Goal: Transaction & Acquisition: Purchase product/service

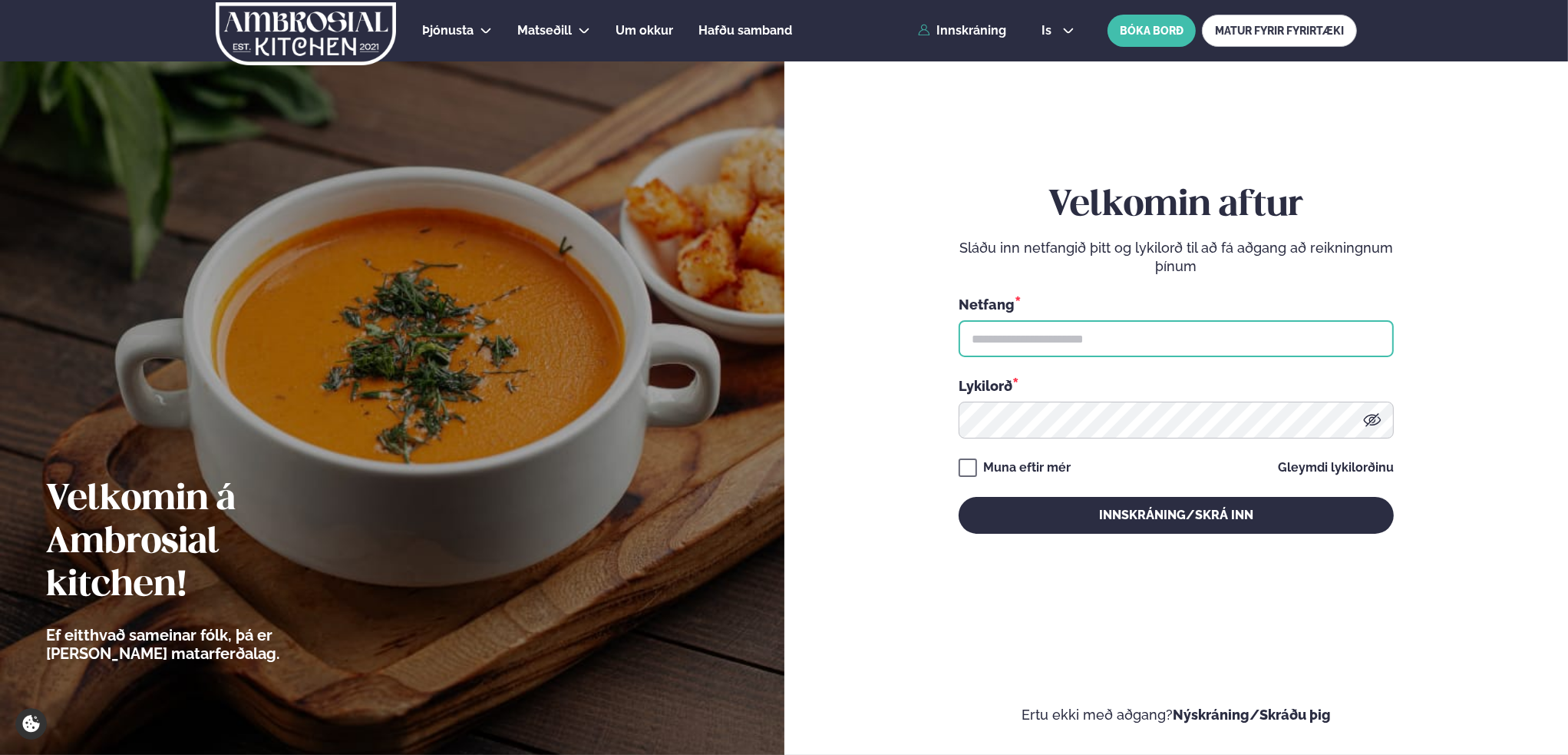
click at [1033, 333] on input "text" at bounding box center [1176, 339] width 435 height 37
type input "**********"
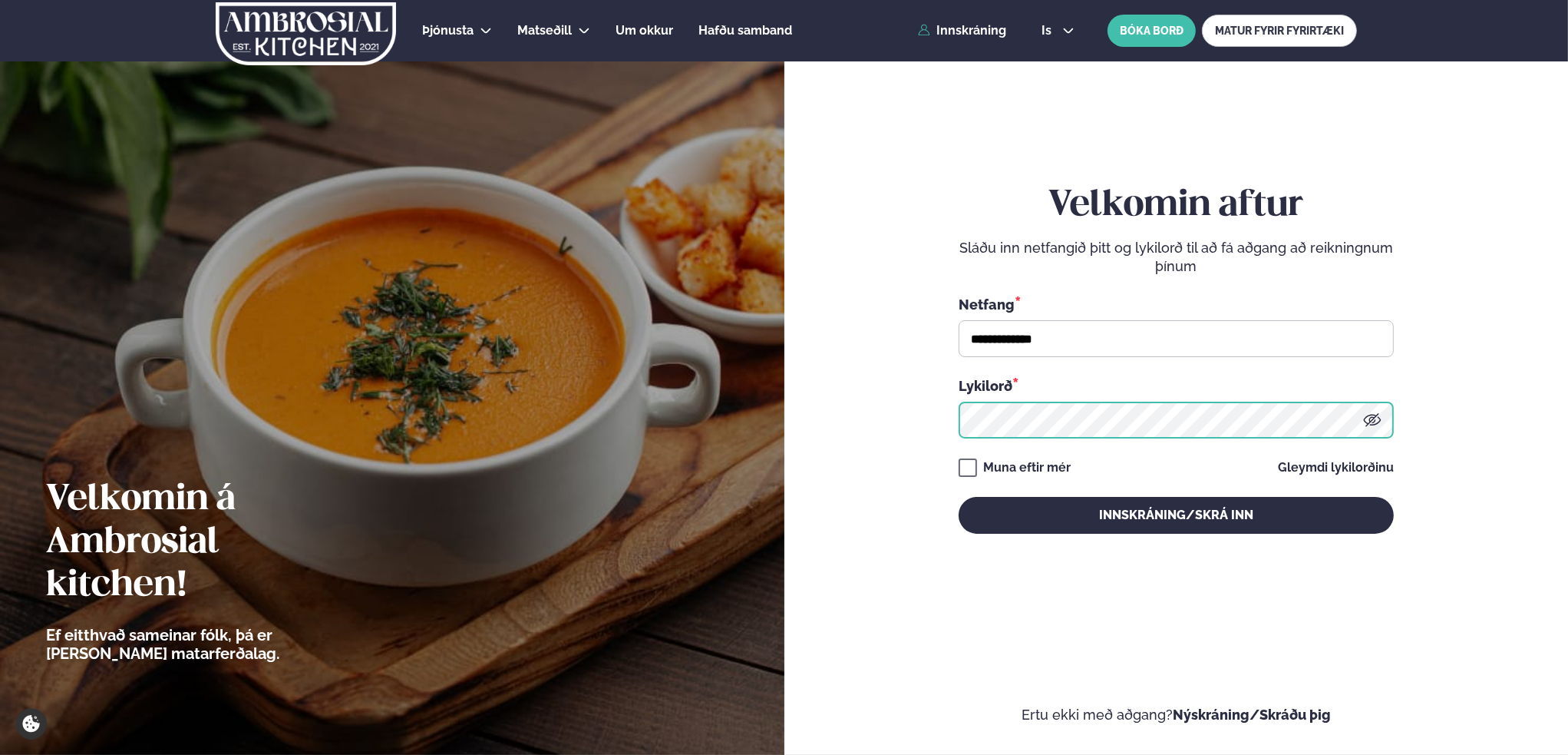
click at [959, 497] on button "Innskráning/Skrá inn" at bounding box center [1176, 515] width 435 height 37
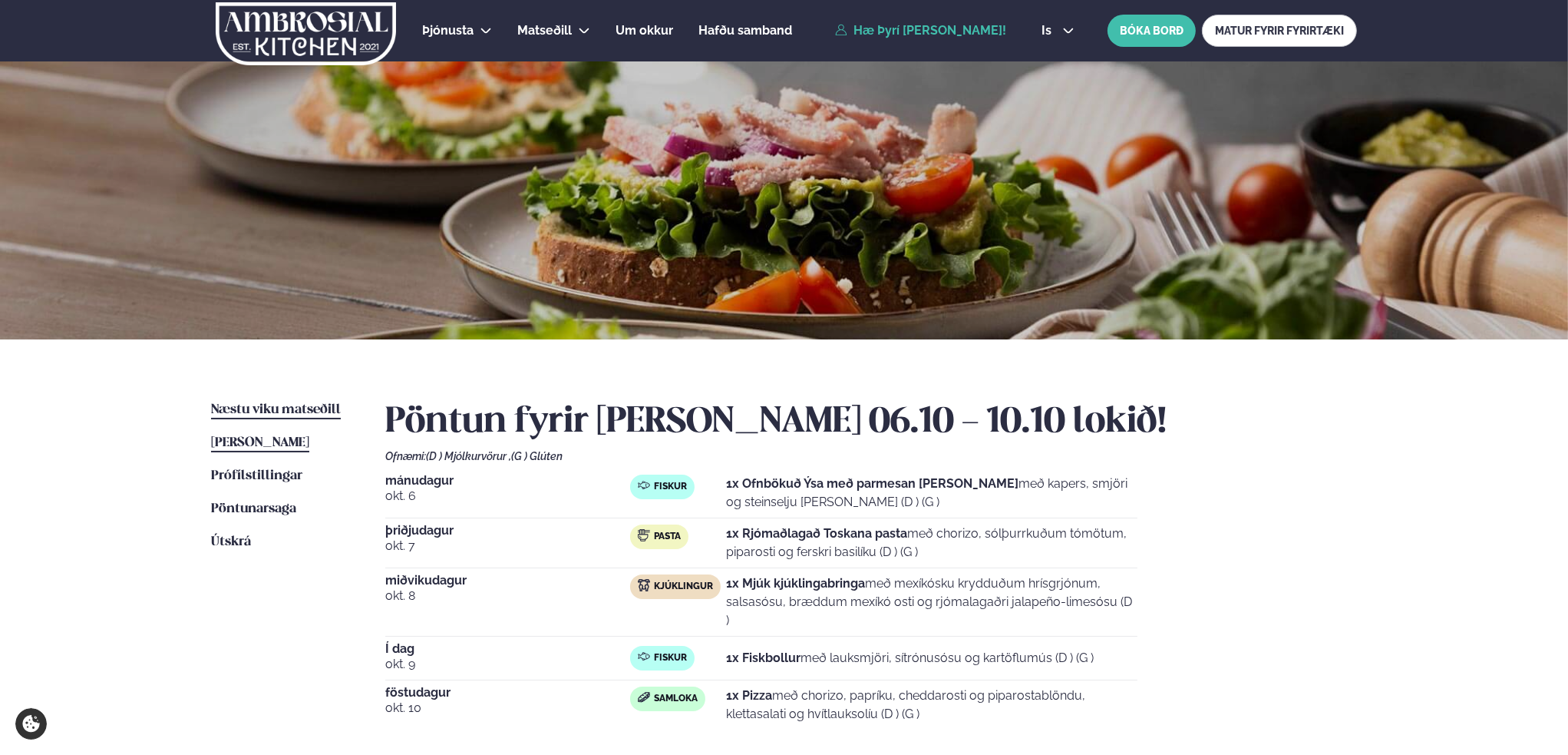
click at [269, 414] on span "Næstu viku matseðill" at bounding box center [276, 410] width 130 height 13
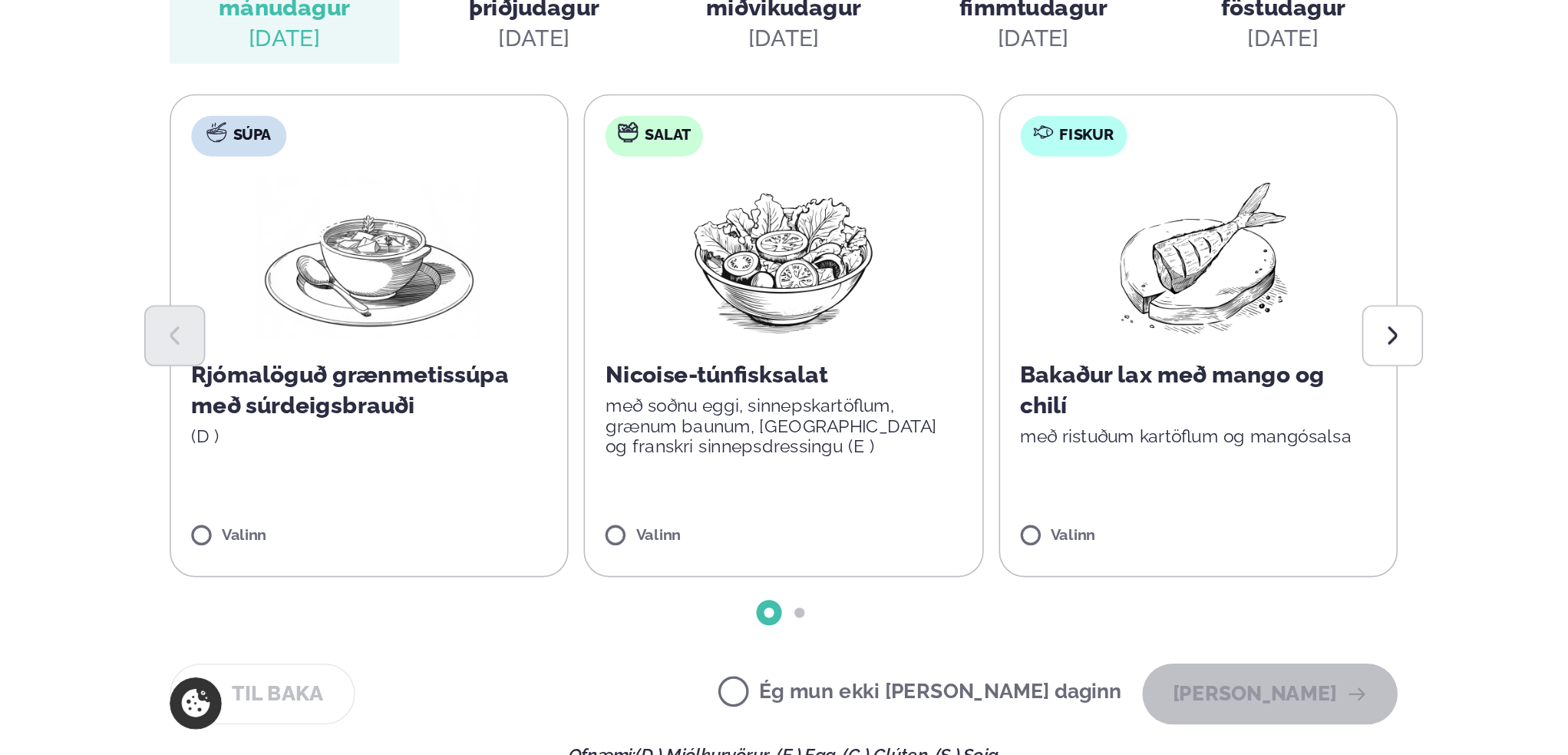
scroll to position [307, 0]
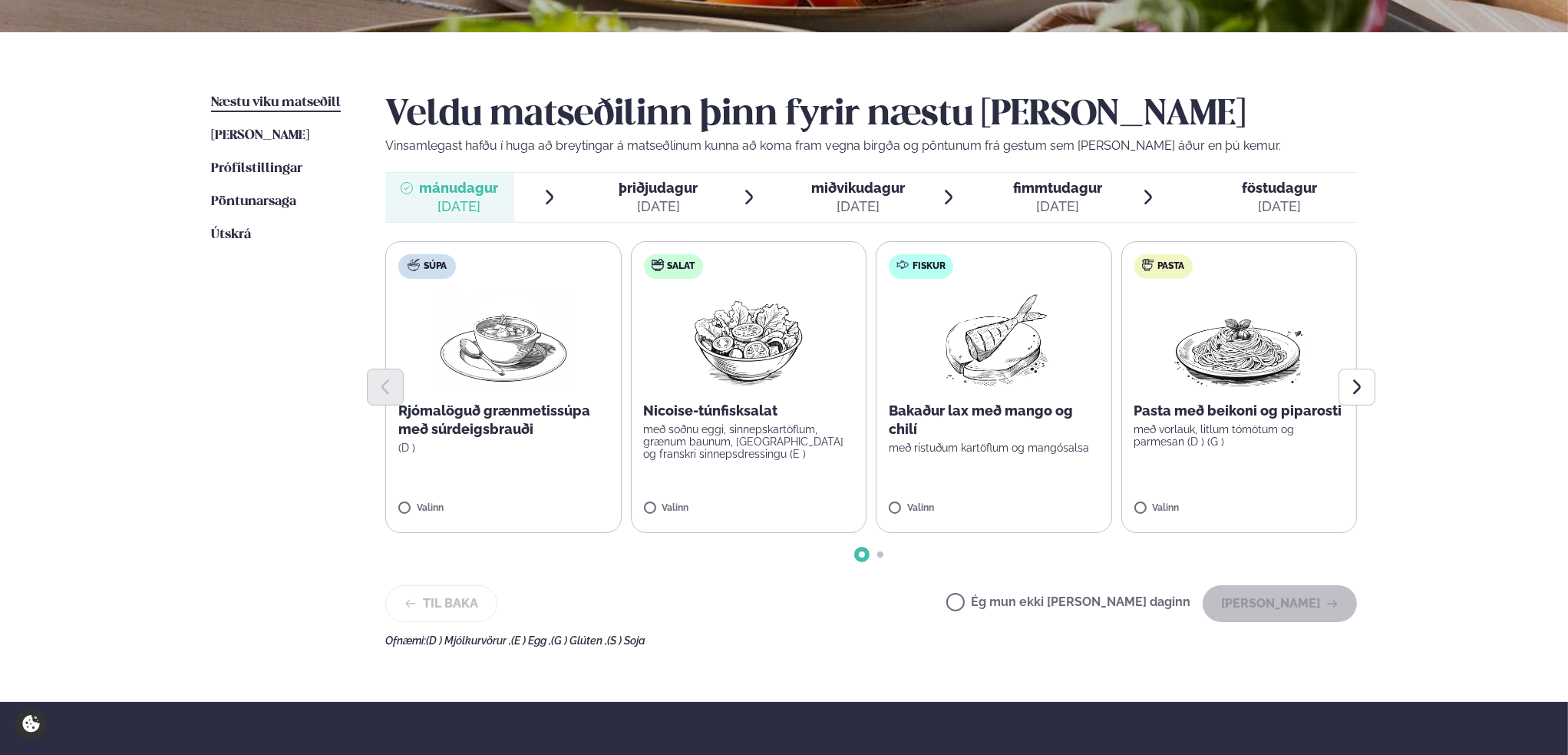
click at [748, 198] on icon at bounding box center [749, 198] width 18 height 18
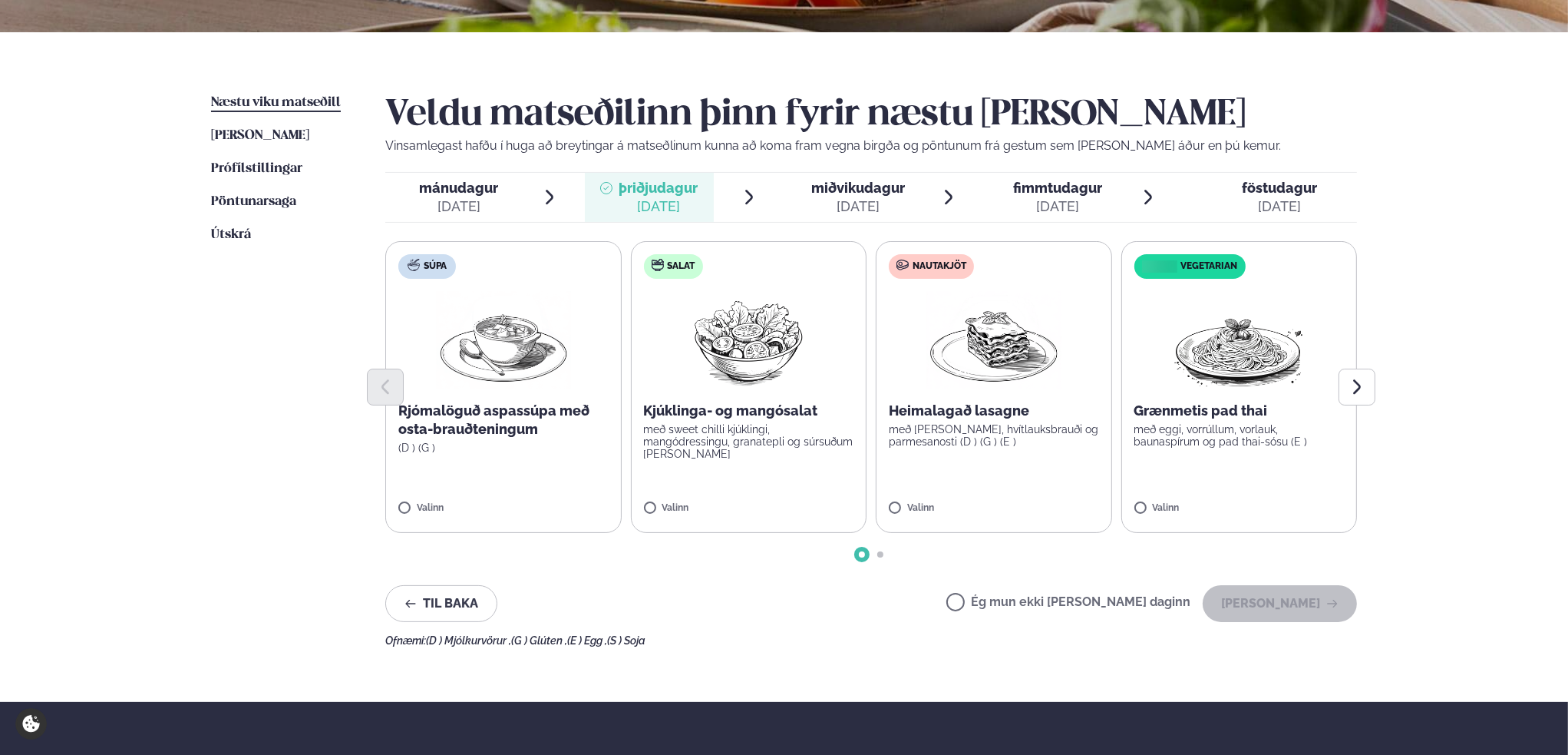
click at [746, 429] on p "með sweet chilli kjúklingi, mangódressingu, granatepli og súrsuðum [PERSON_NAME]" at bounding box center [749, 441] width 210 height 37
click at [1310, 595] on button "[PERSON_NAME]" at bounding box center [1280, 603] width 155 height 37
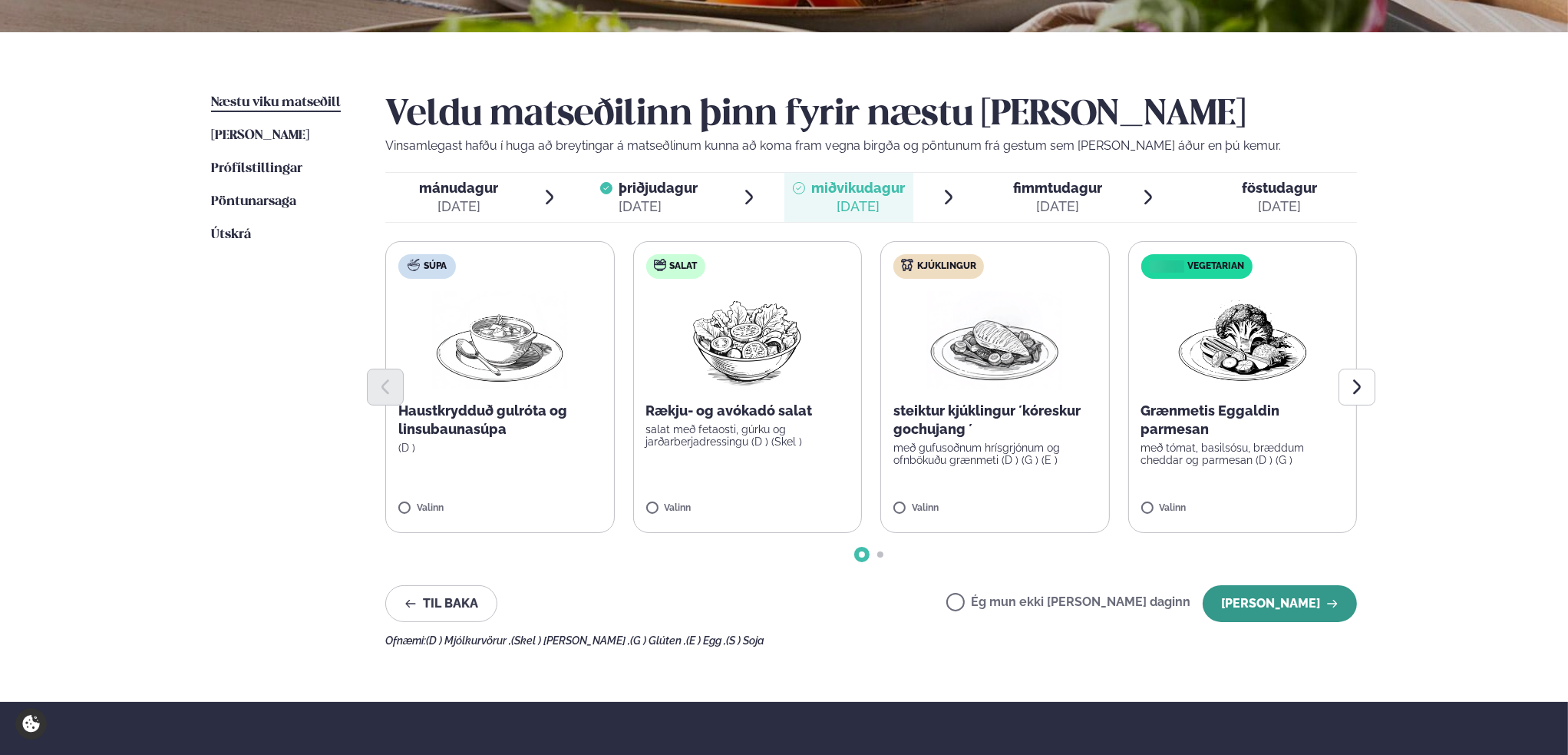
click at [1234, 599] on button "[PERSON_NAME]" at bounding box center [1280, 603] width 155 height 37
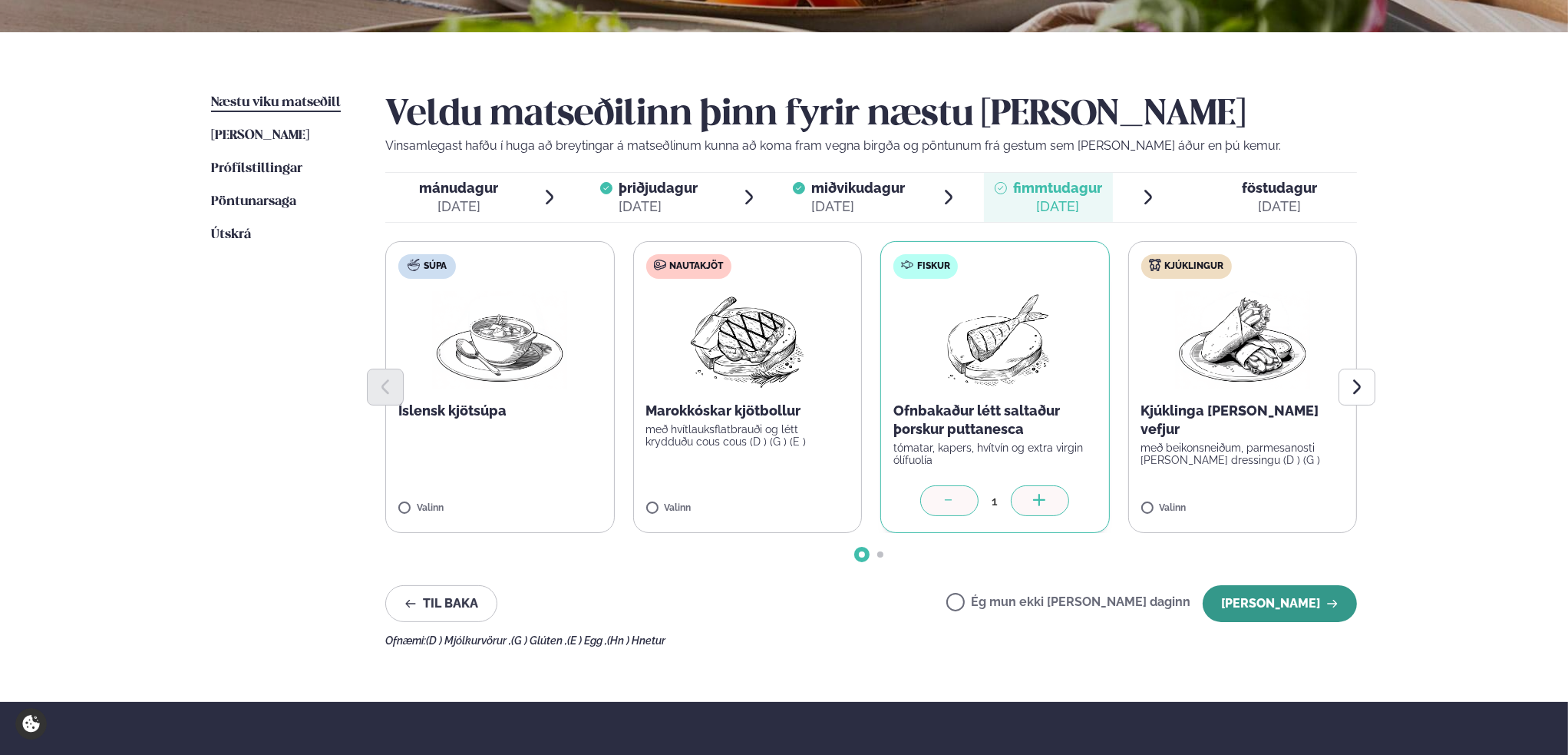
click at [1267, 604] on button "[PERSON_NAME]" at bounding box center [1280, 603] width 155 height 37
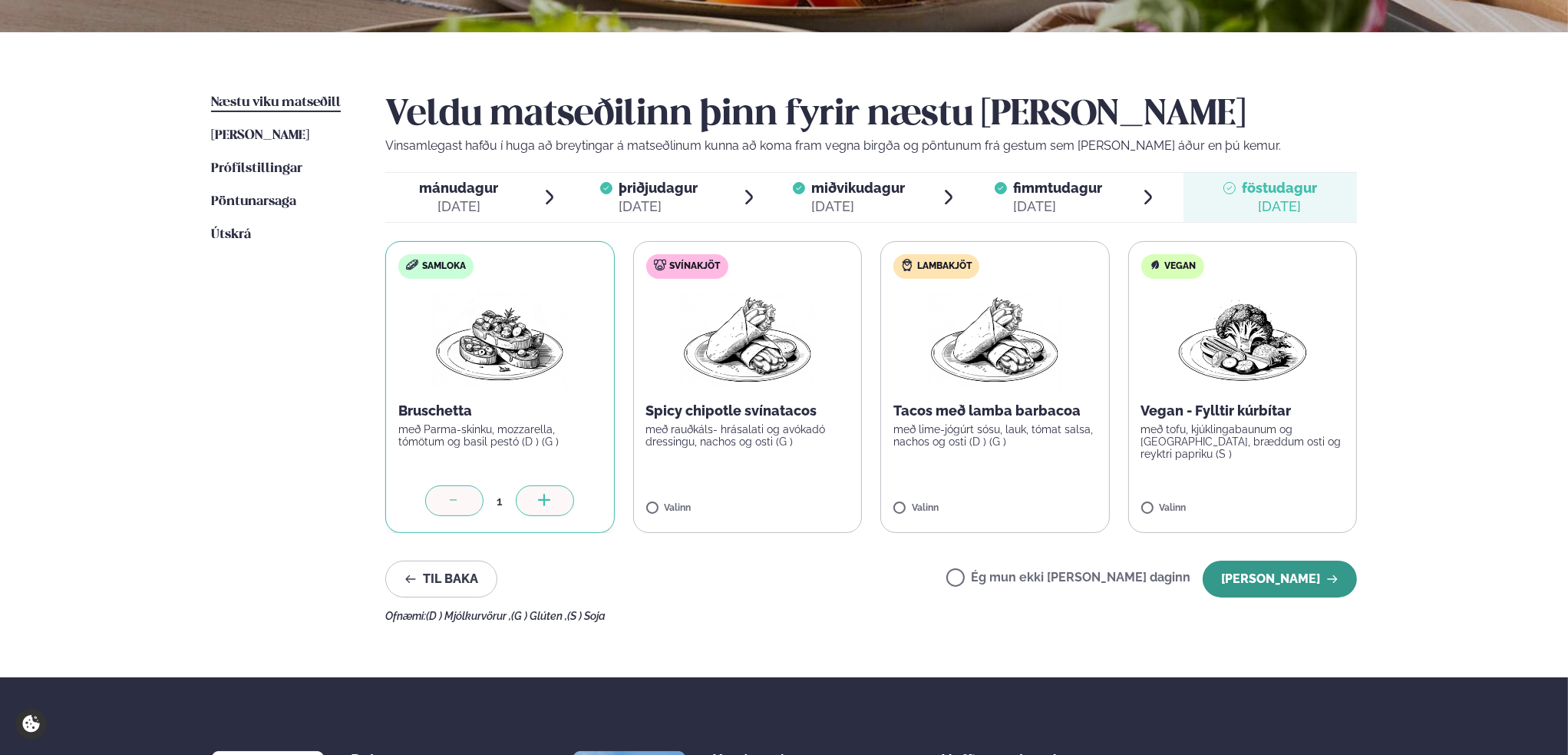
click at [1257, 583] on button "[PERSON_NAME]" at bounding box center [1280, 579] width 155 height 37
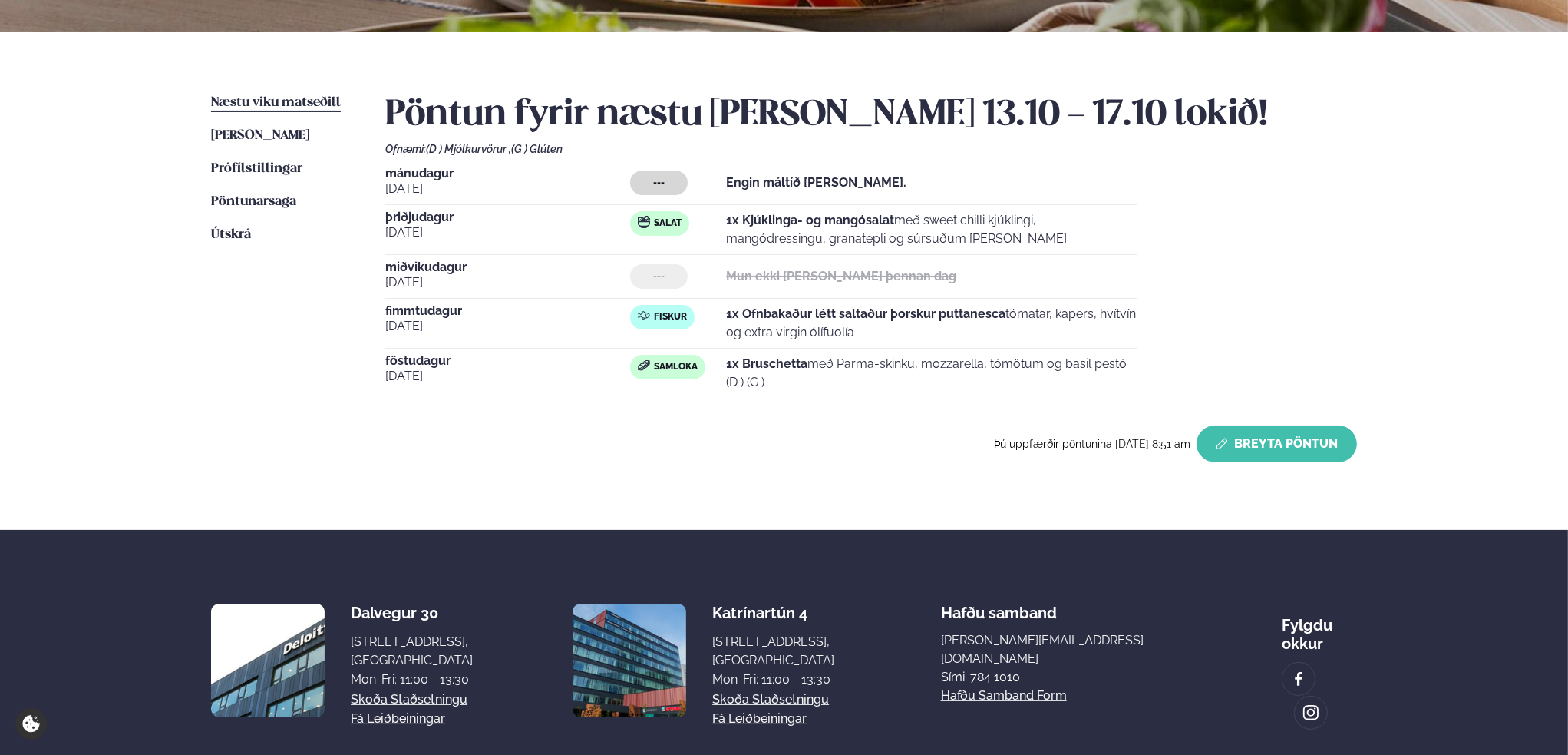
click at [1274, 447] on button "Breyta Pöntun" at bounding box center [1276, 444] width 160 height 37
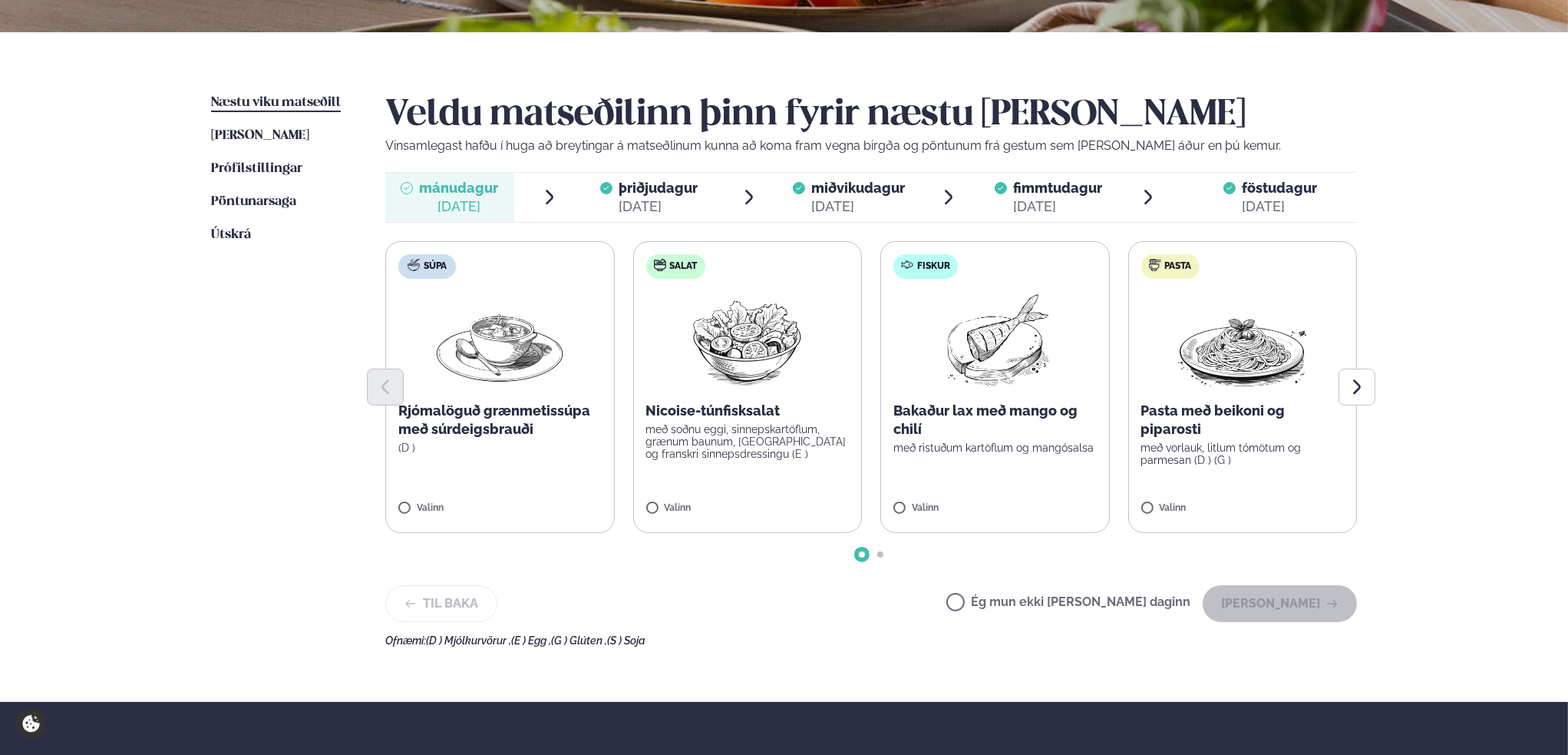
click at [1007, 597] on label "Ég mun ekki [PERSON_NAME] daginn" at bounding box center [1069, 604] width 244 height 16
click at [1272, 608] on button "[PERSON_NAME]" at bounding box center [1280, 603] width 155 height 37
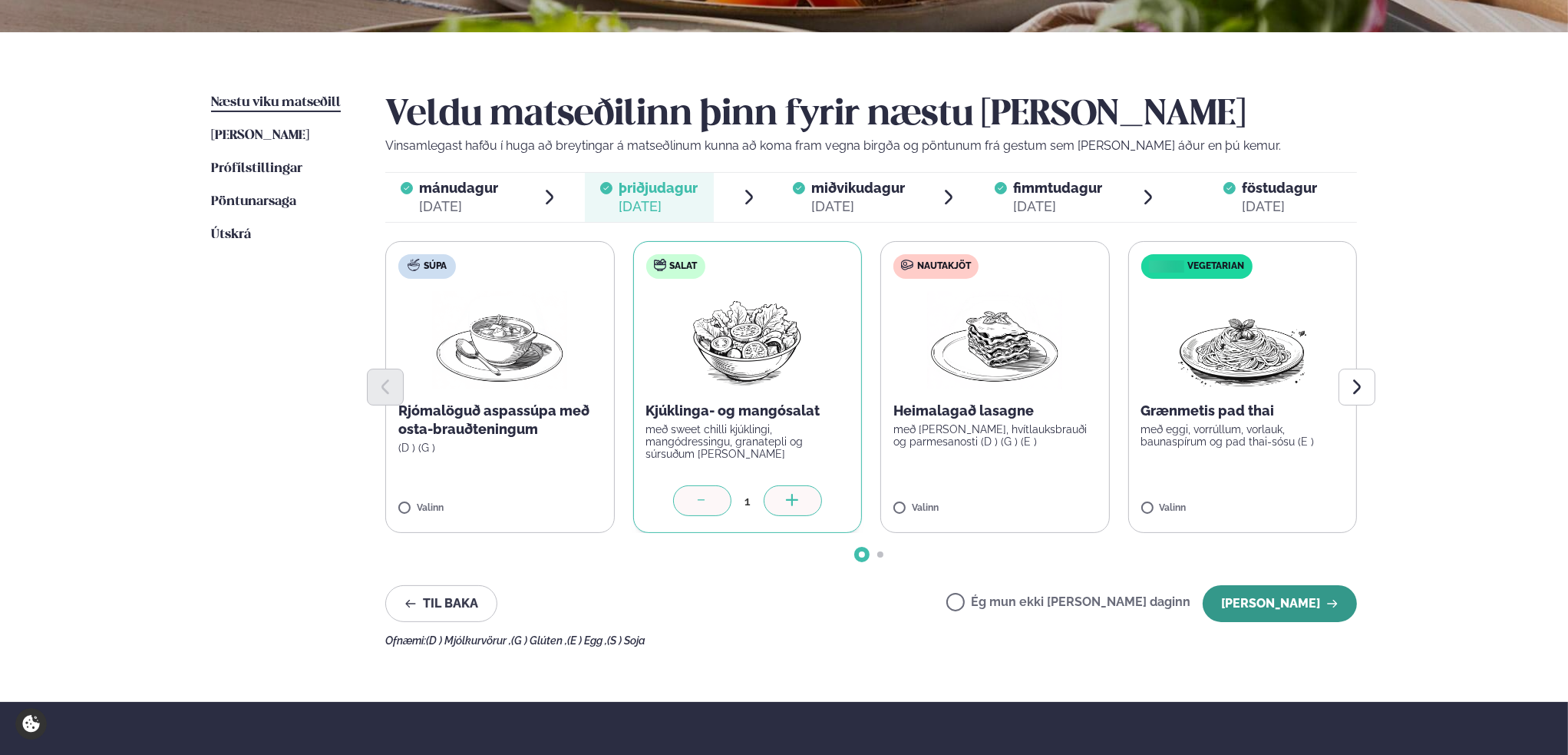
click at [1262, 601] on button "[PERSON_NAME]" at bounding box center [1280, 603] width 155 height 37
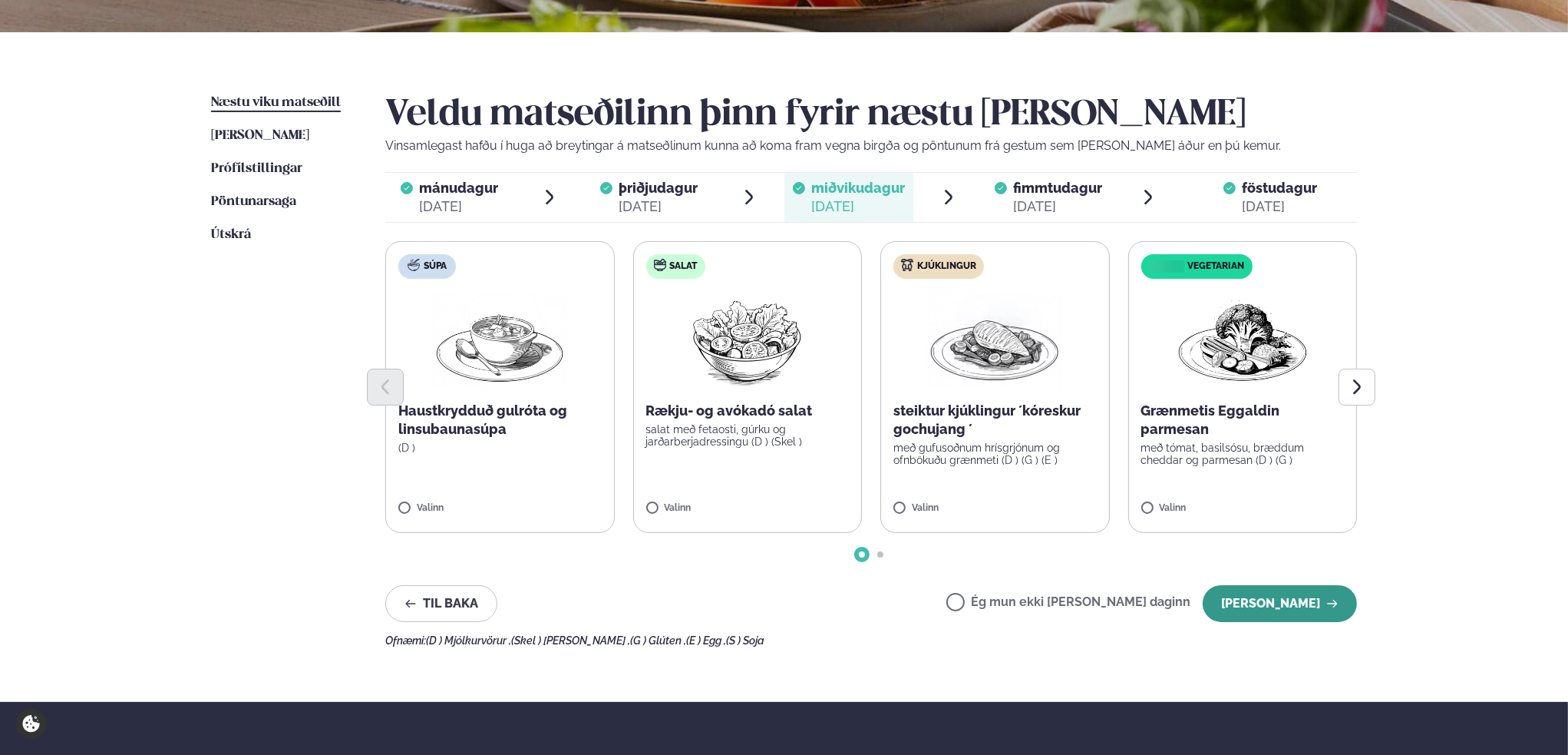
click at [1288, 595] on button "[PERSON_NAME]" at bounding box center [1280, 603] width 155 height 37
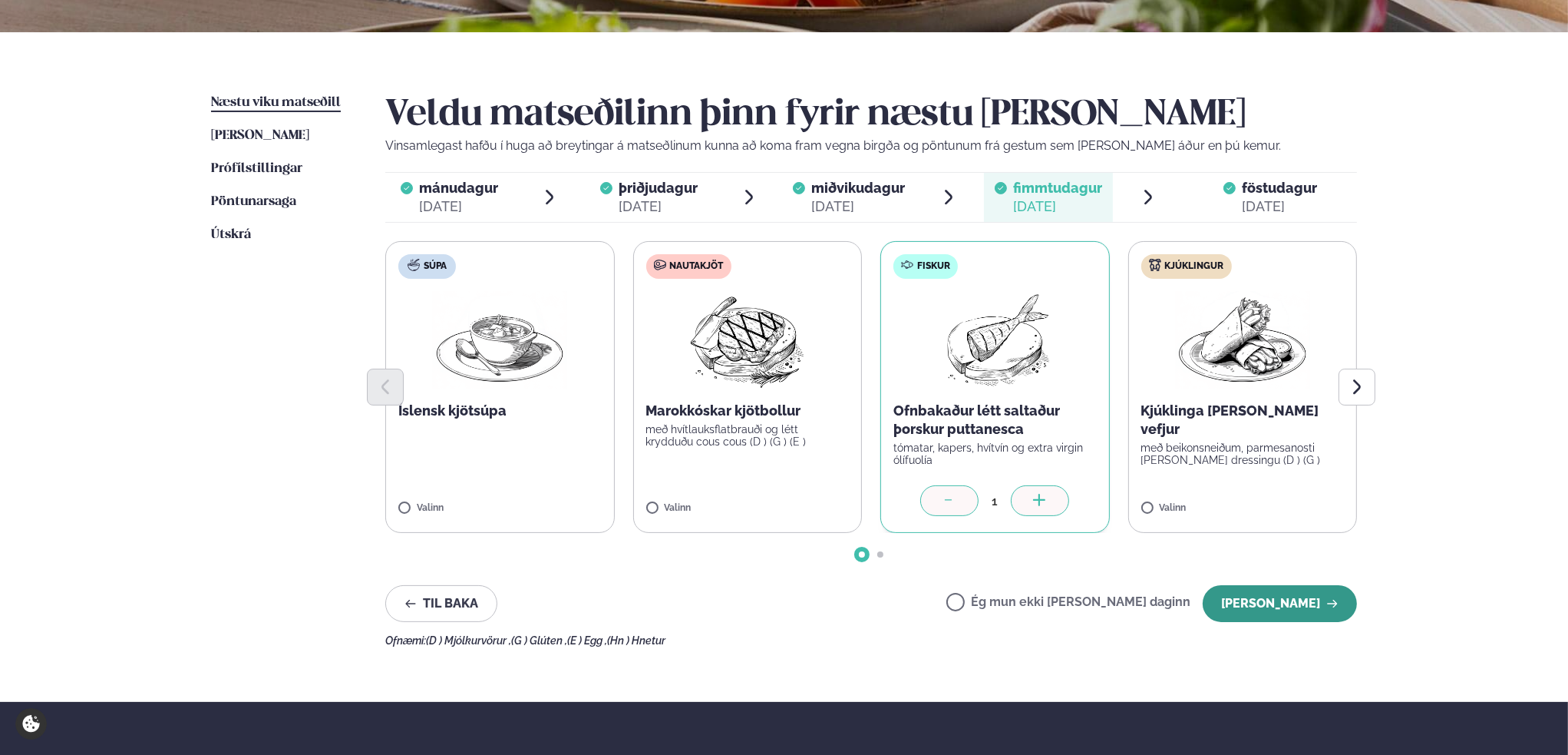
click at [1290, 601] on button "[PERSON_NAME]" at bounding box center [1280, 603] width 155 height 37
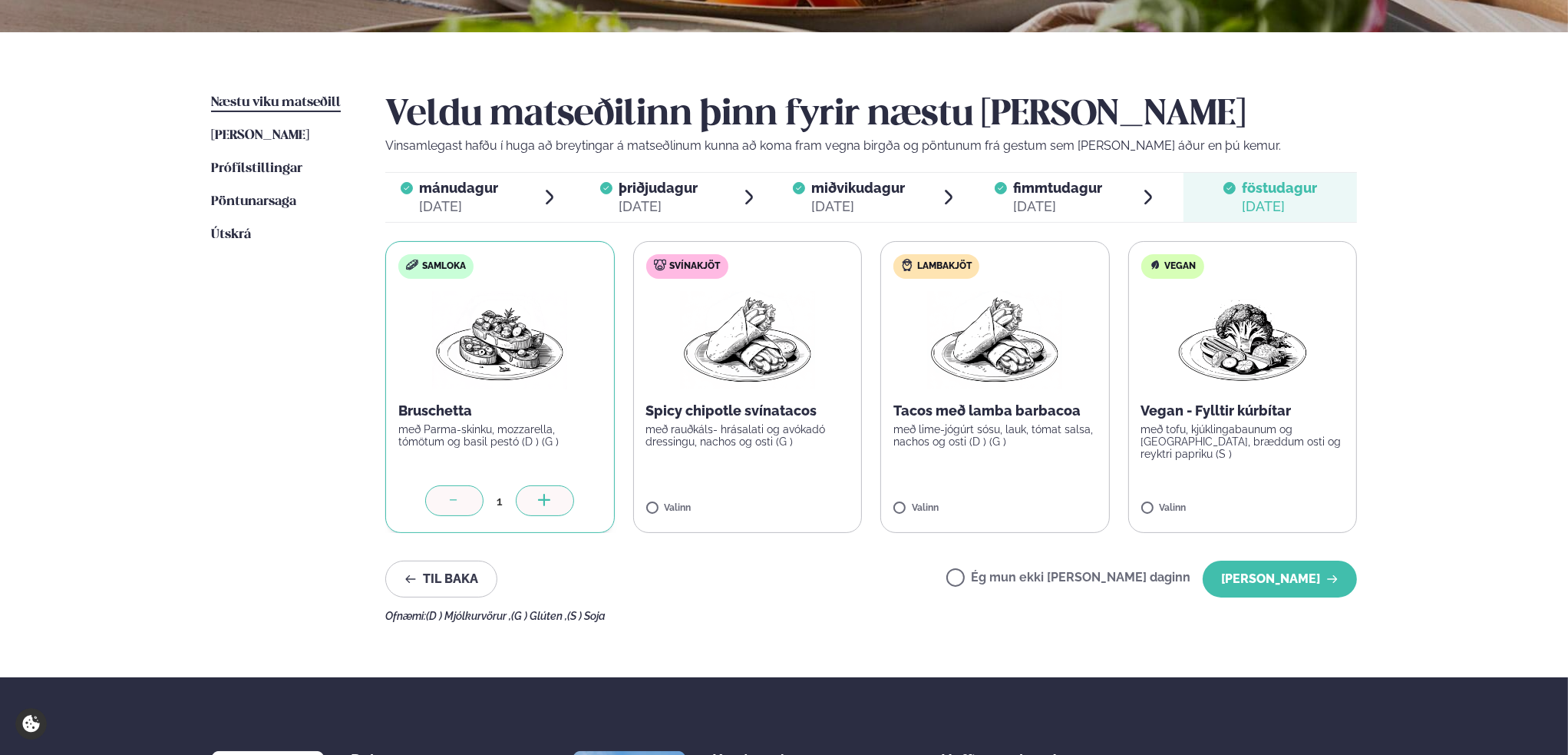
click at [1290, 601] on div "Veldu matseðilinn þinn fyrir næstu [PERSON_NAME] Vinsamlegast hafðu í huga að b…" at bounding box center [871, 357] width 972 height 528
click at [1278, 582] on button "[PERSON_NAME]" at bounding box center [1280, 579] width 155 height 37
